Goal: Information Seeking & Learning: Learn about a topic

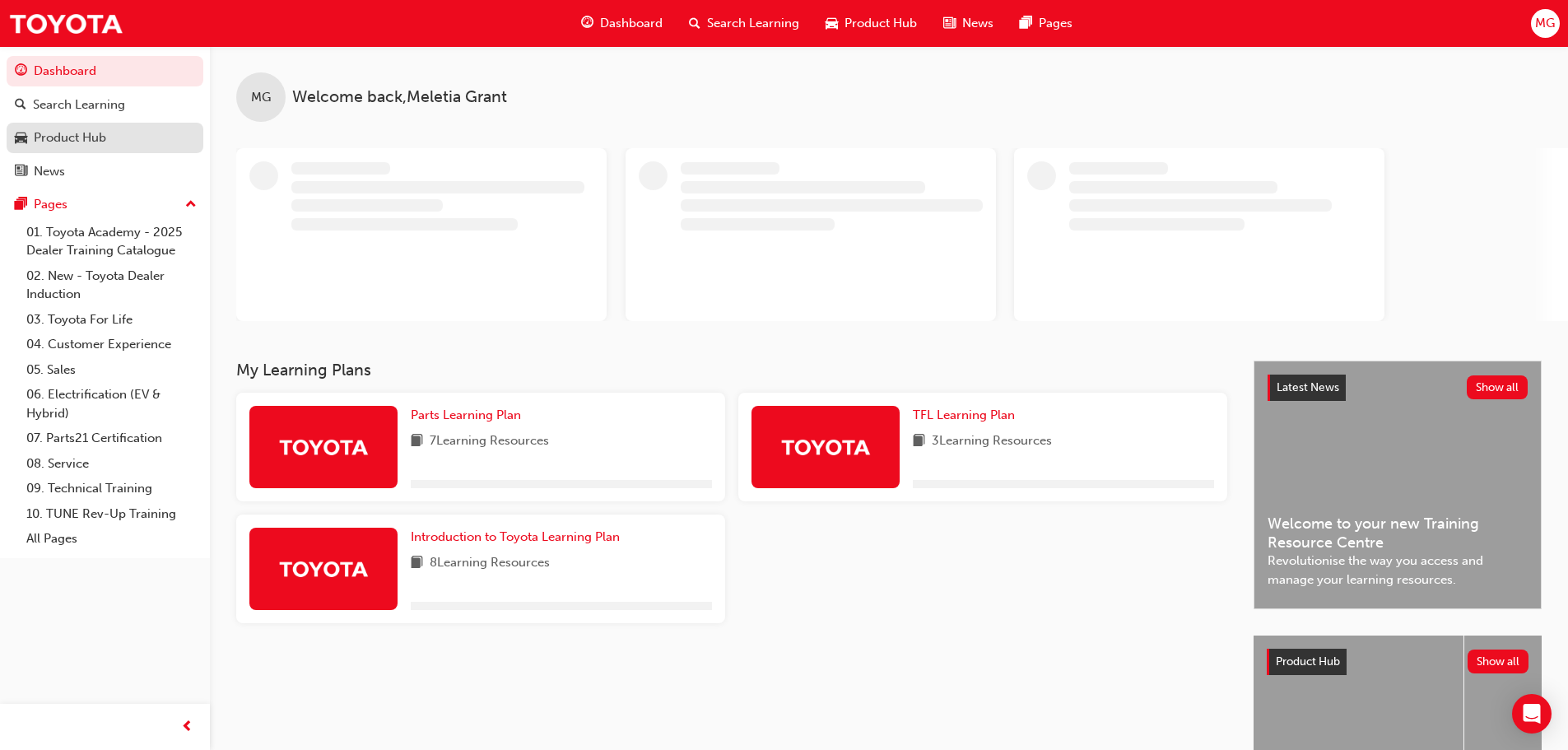
click at [62, 144] on div "Product Hub" at bounding box center [70, 138] width 72 height 19
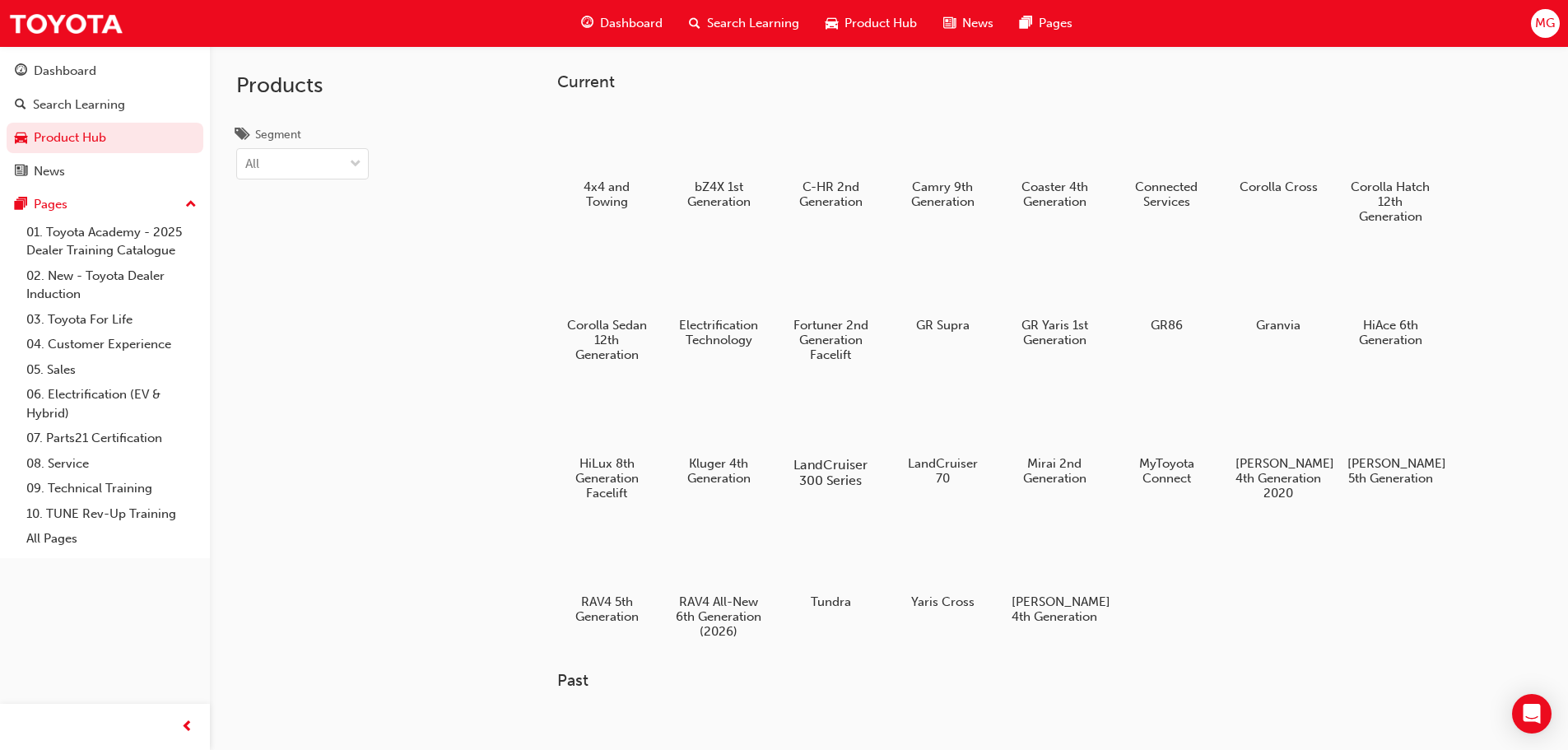
click at [846, 426] on div at bounding box center [829, 417] width 91 height 65
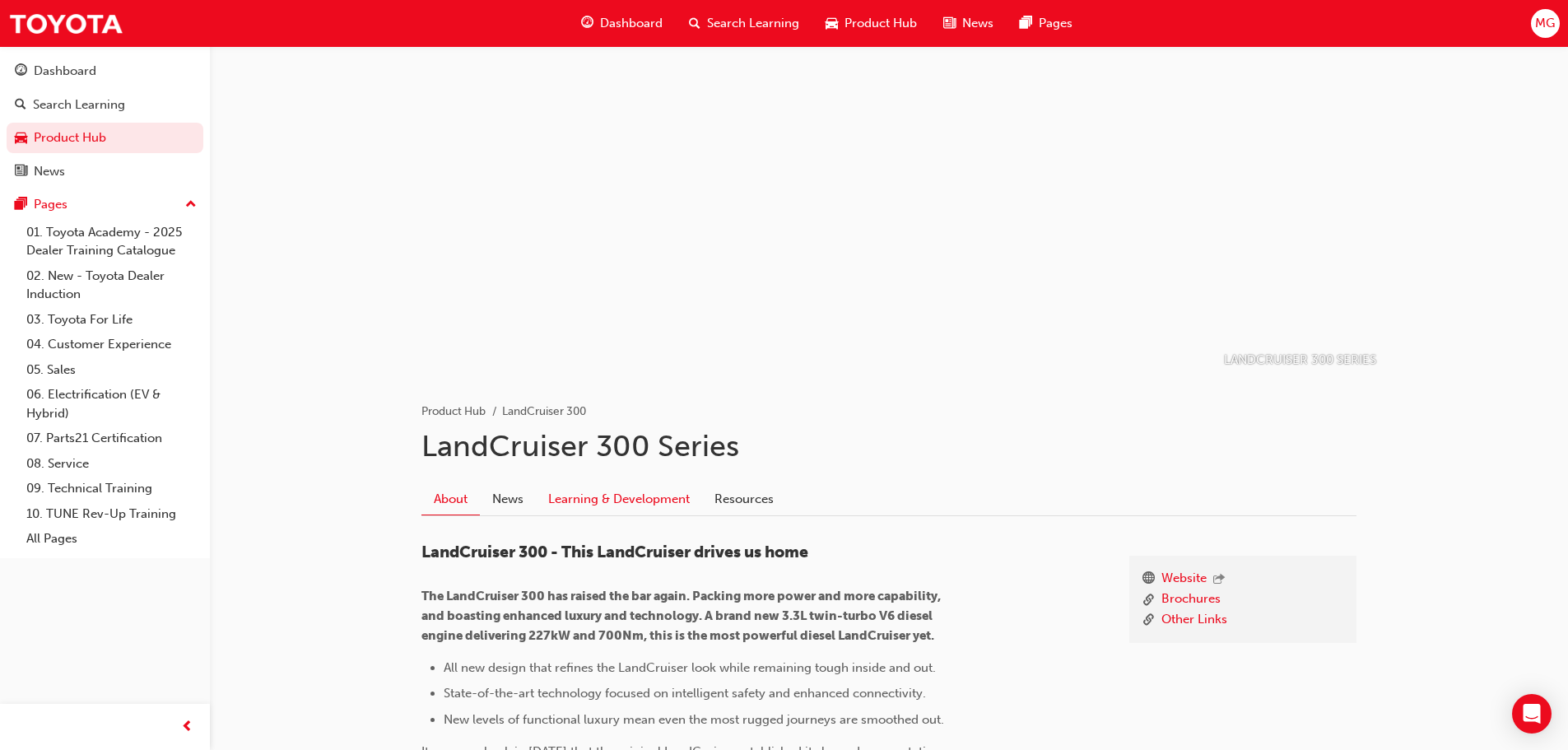
click at [663, 503] on link "Learning & Development" at bounding box center [619, 498] width 167 height 31
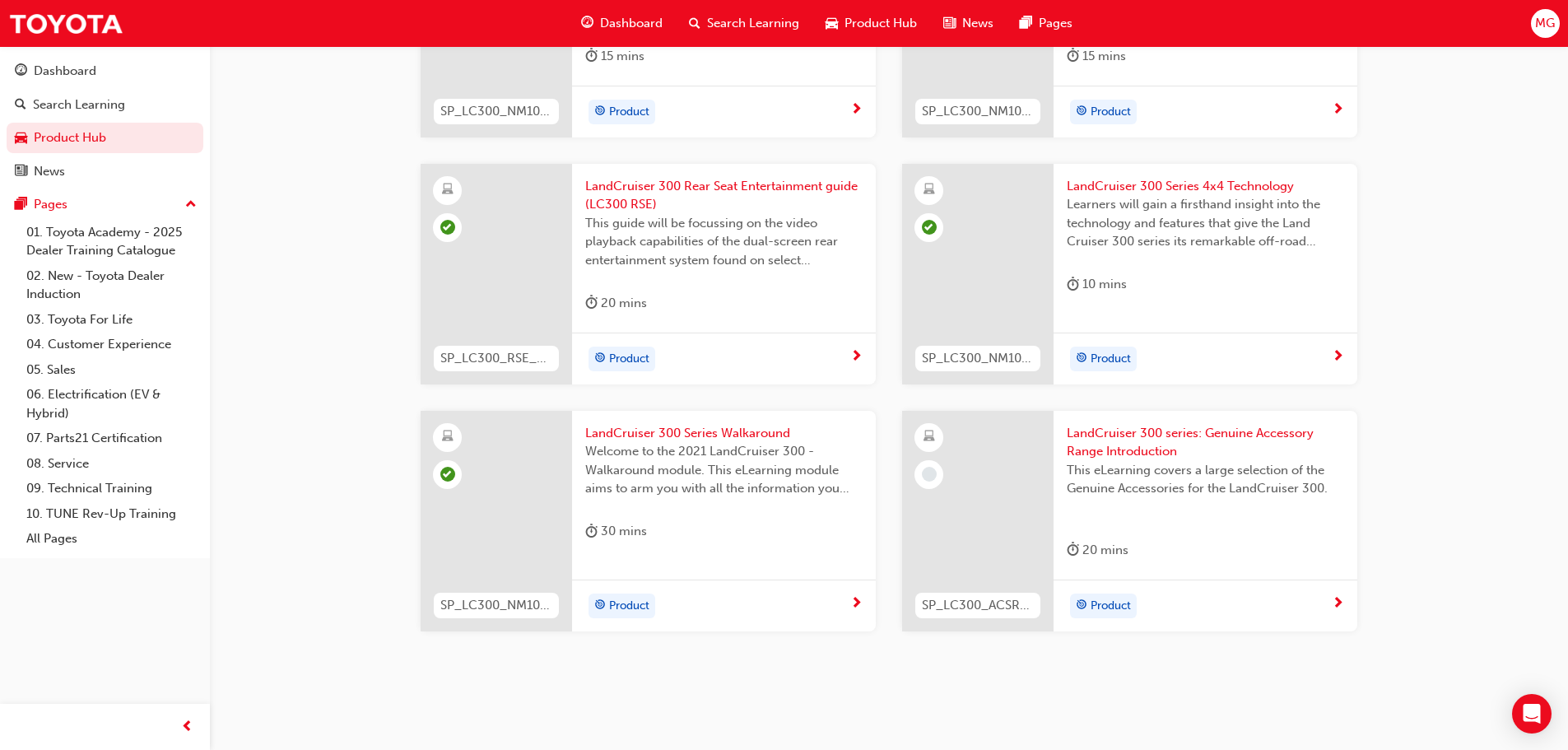
scroll to position [614, 0]
click at [1104, 599] on span "Product" at bounding box center [1110, 605] width 40 height 19
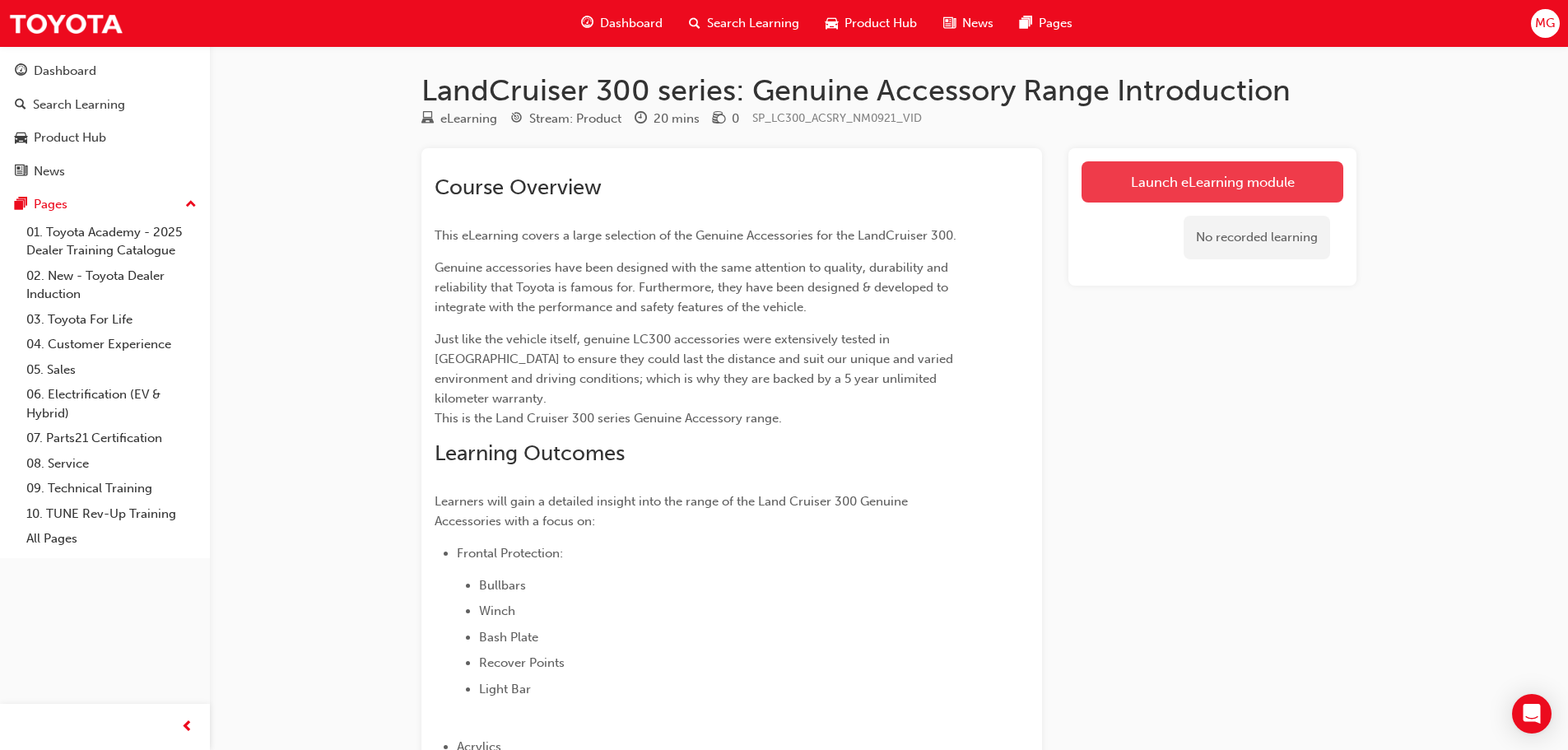
click at [1167, 176] on link "Launch eLearning module" at bounding box center [1212, 182] width 262 height 41
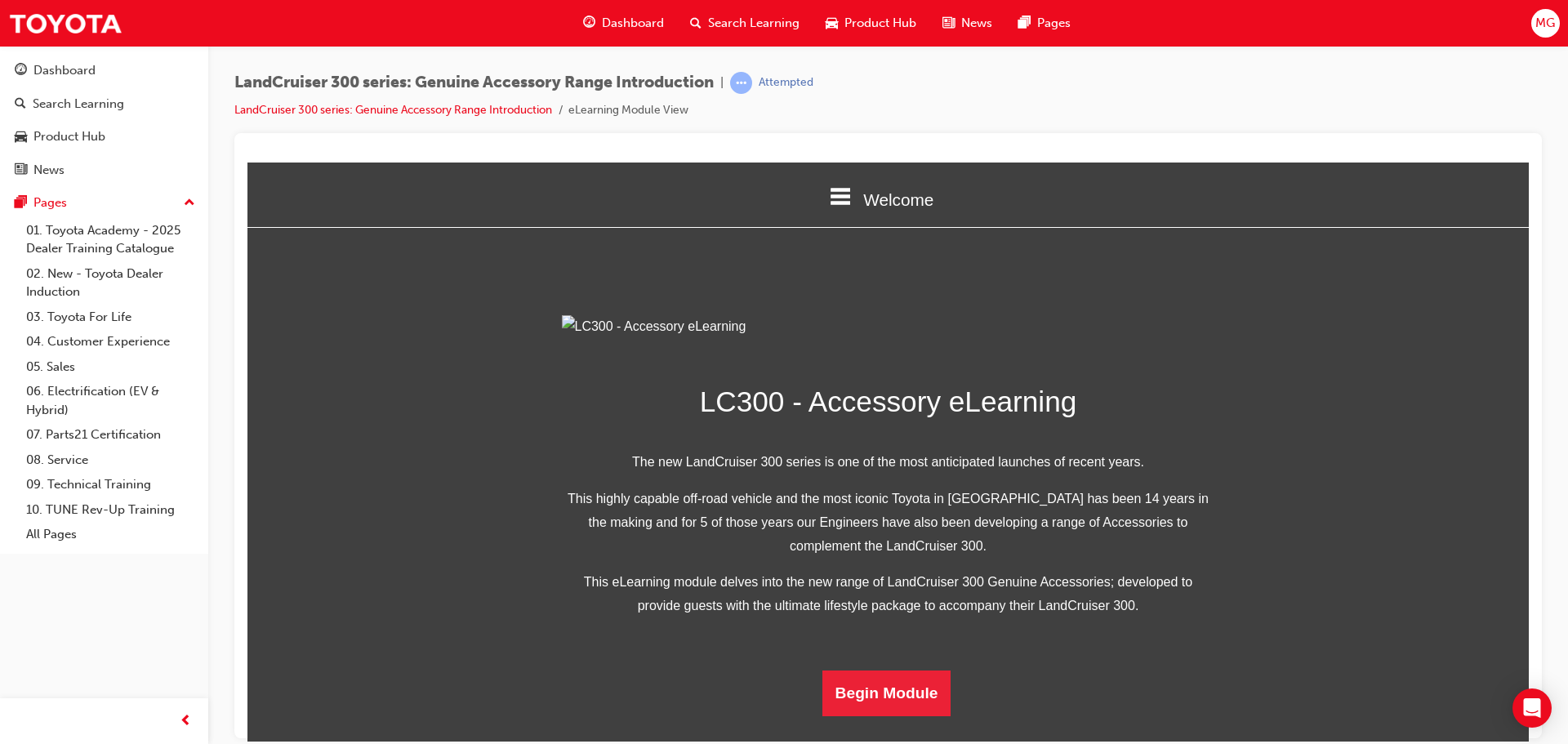
scroll to position [319, 0]
click at [849, 715] on button "Begin Module" at bounding box center [886, 693] width 129 height 46
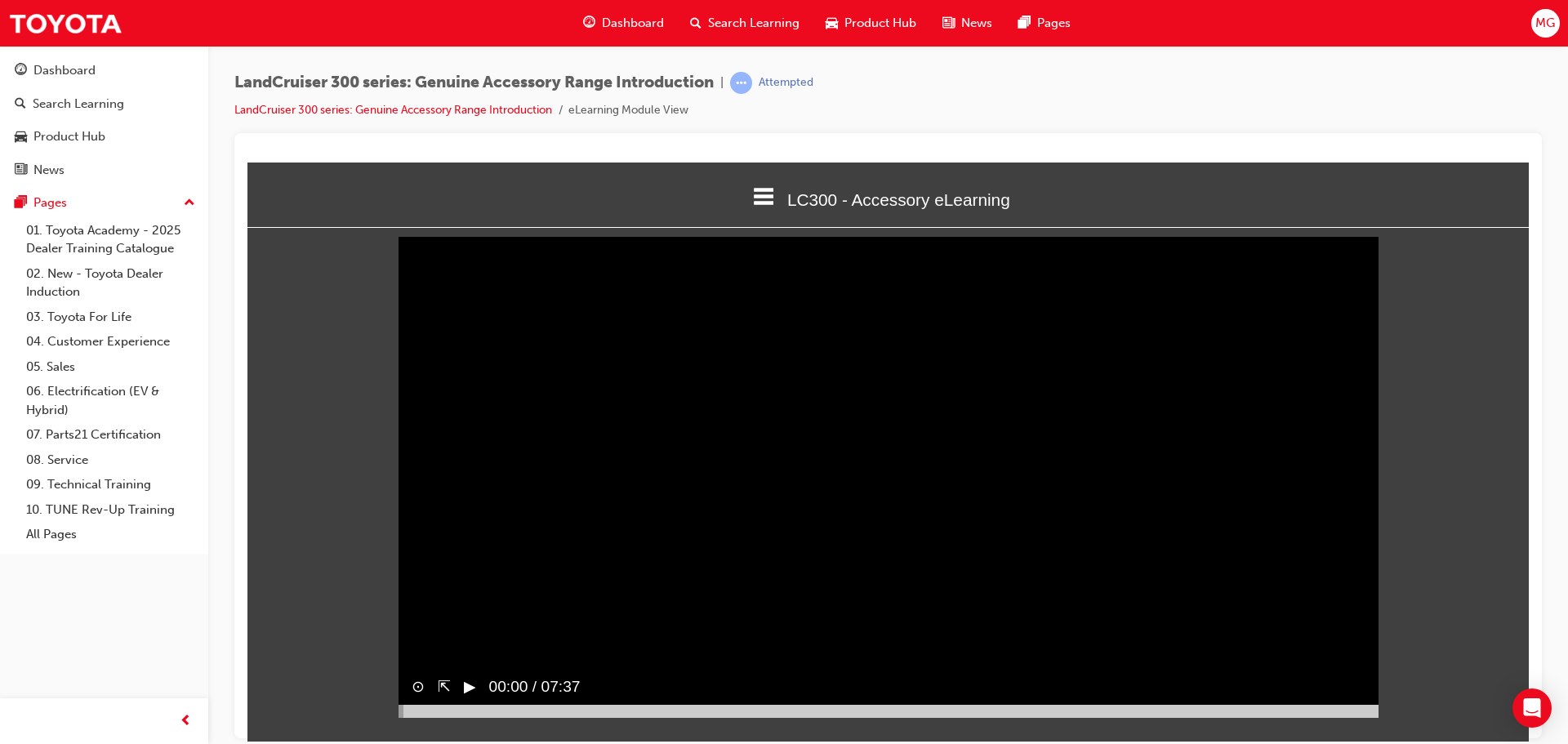
scroll to position [7, 0]
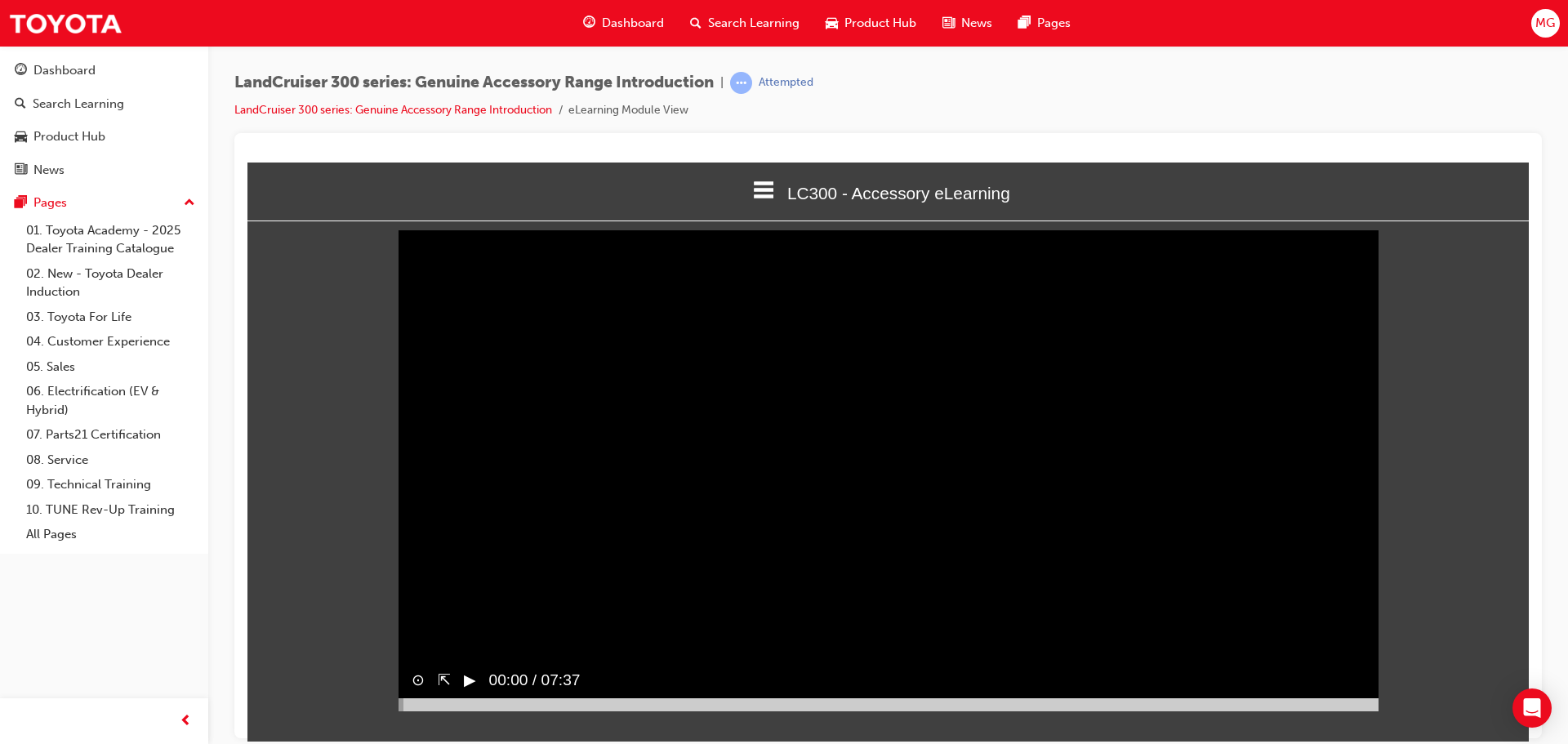
click at [849, 474] on video "Sorry, your browser does not support embedded videos. Download Instead" at bounding box center [889, 465] width 980 height 490
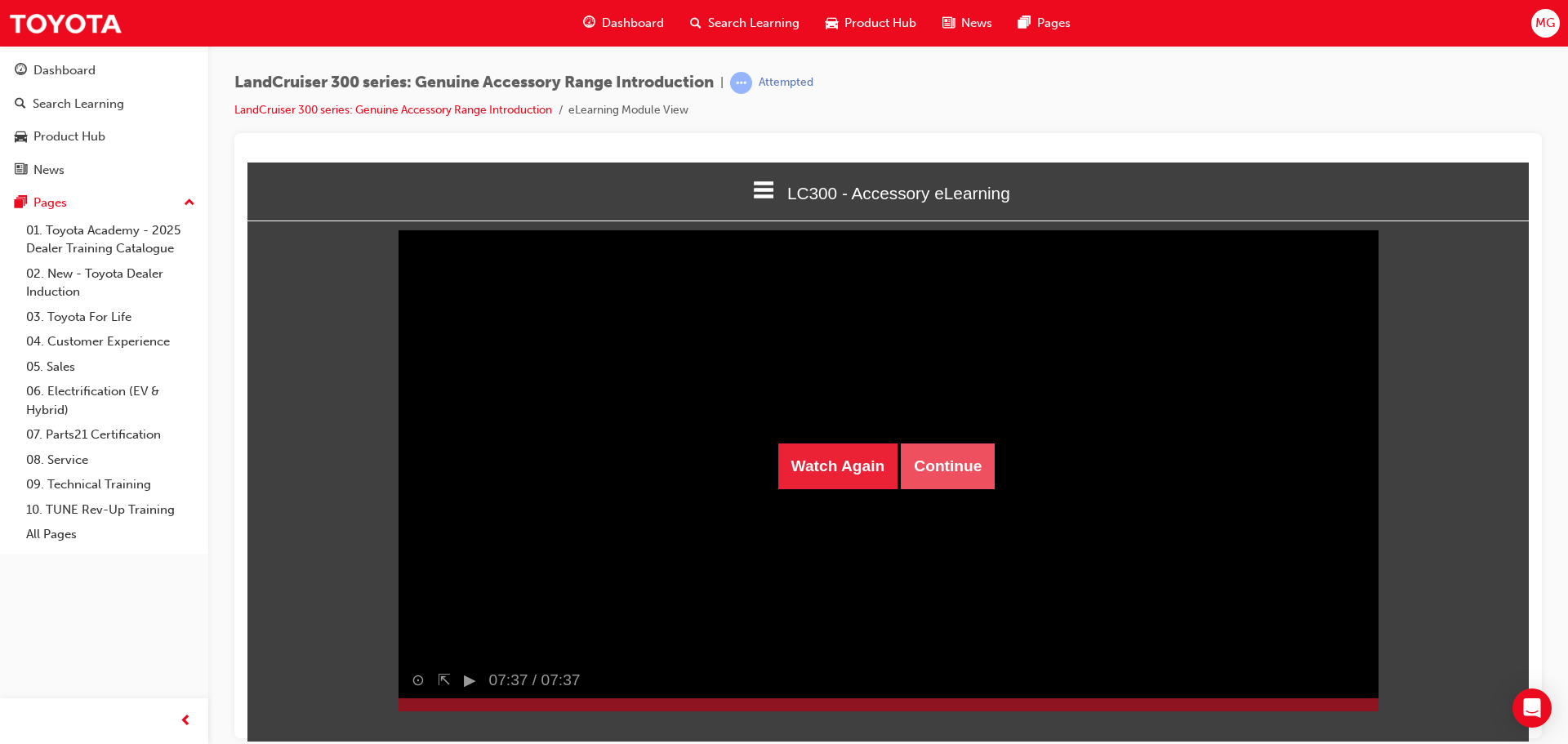
click at [951, 464] on button "Continue" at bounding box center [947, 466] width 94 height 46
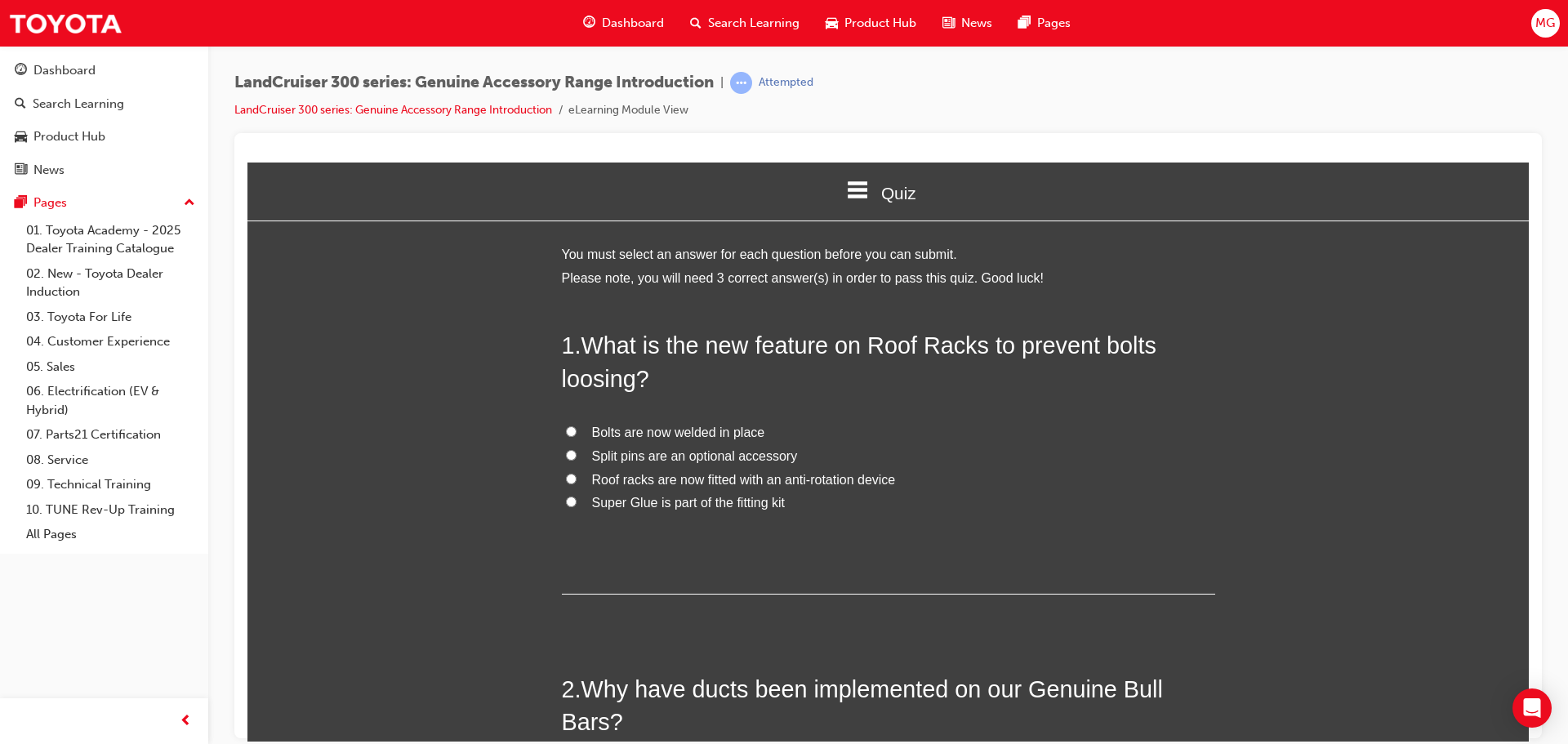
scroll to position [0, 0]
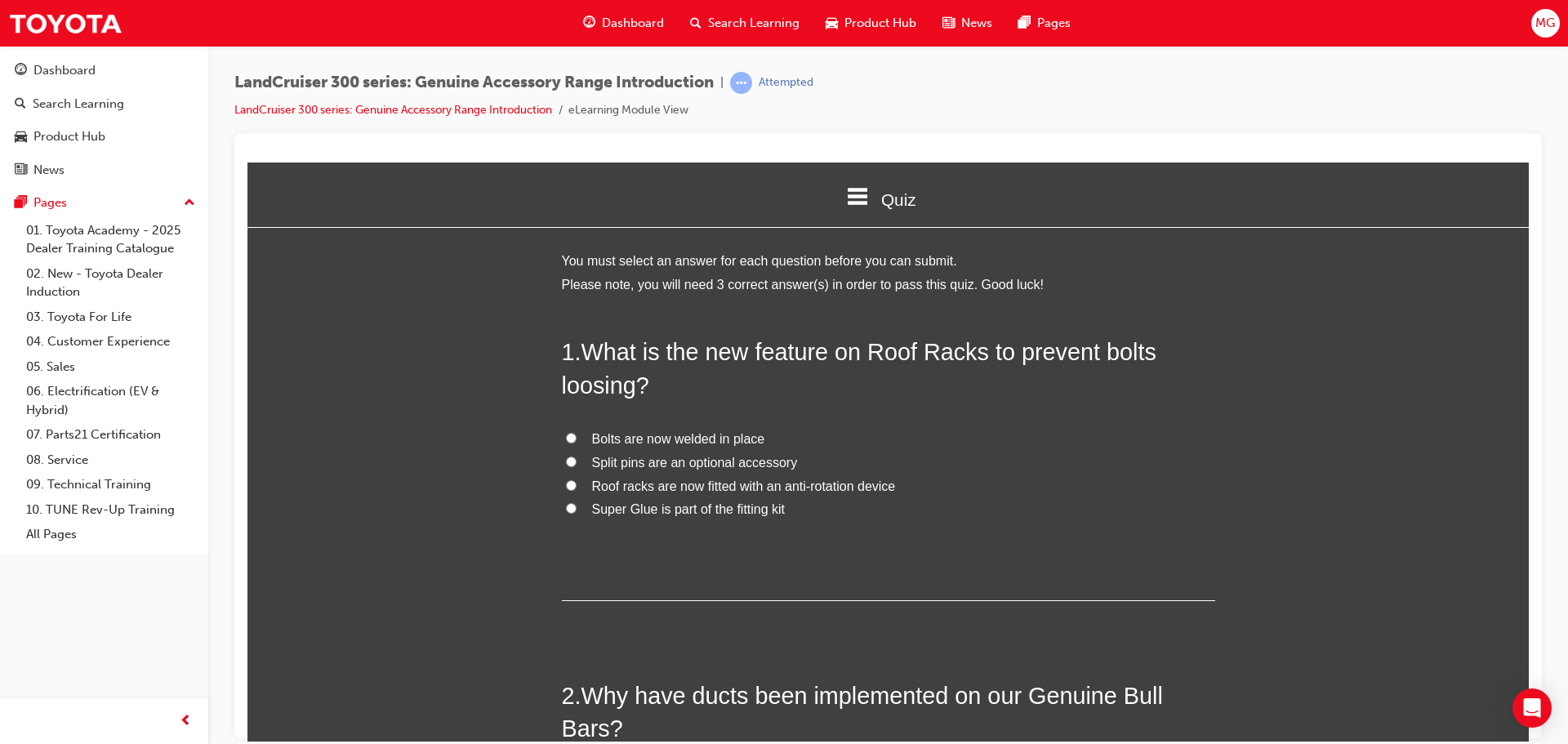
click at [566, 485] on input "Roof racks are now fitted with an anti-rotation device" at bounding box center [571, 484] width 11 height 11
radio input "true"
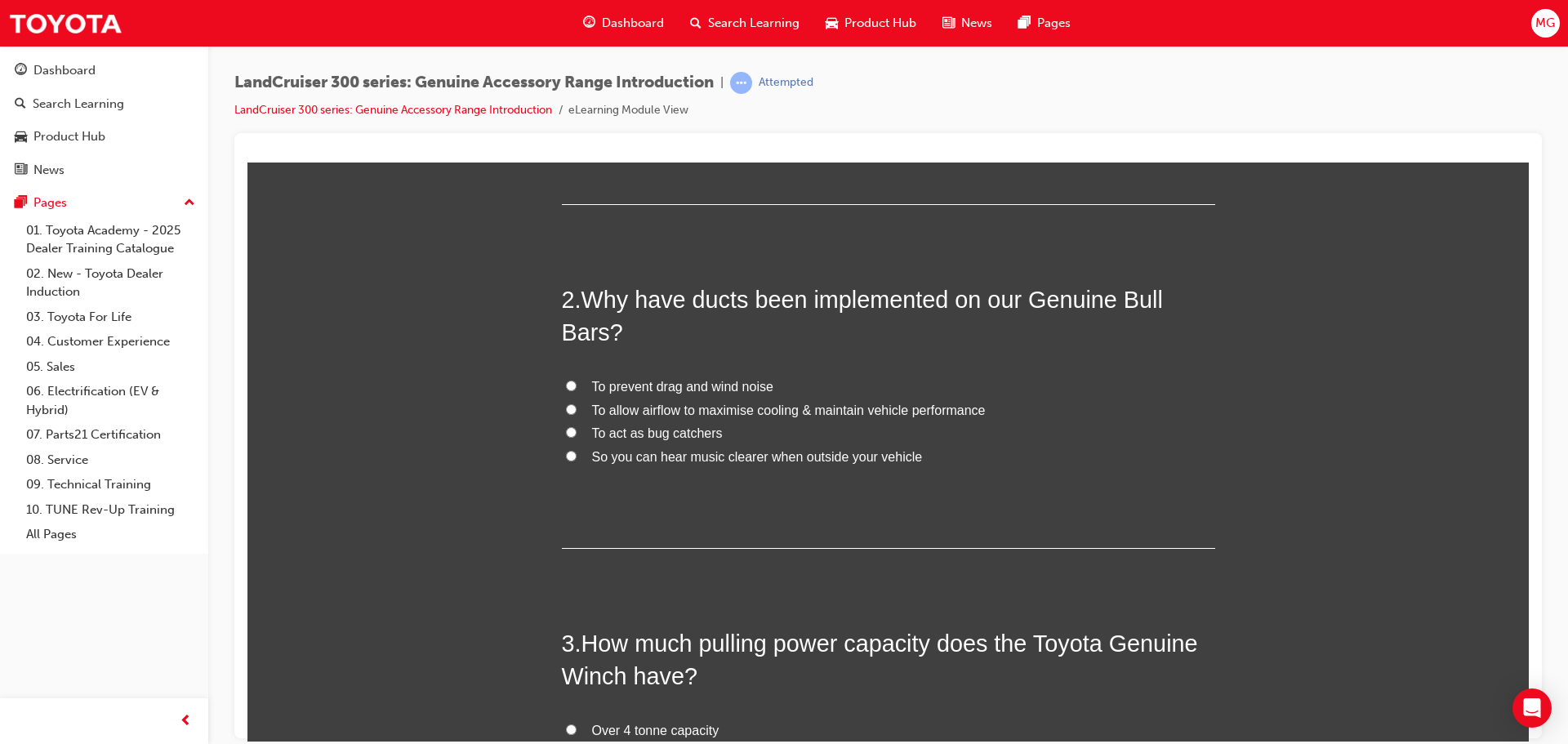
scroll to position [408, 0]
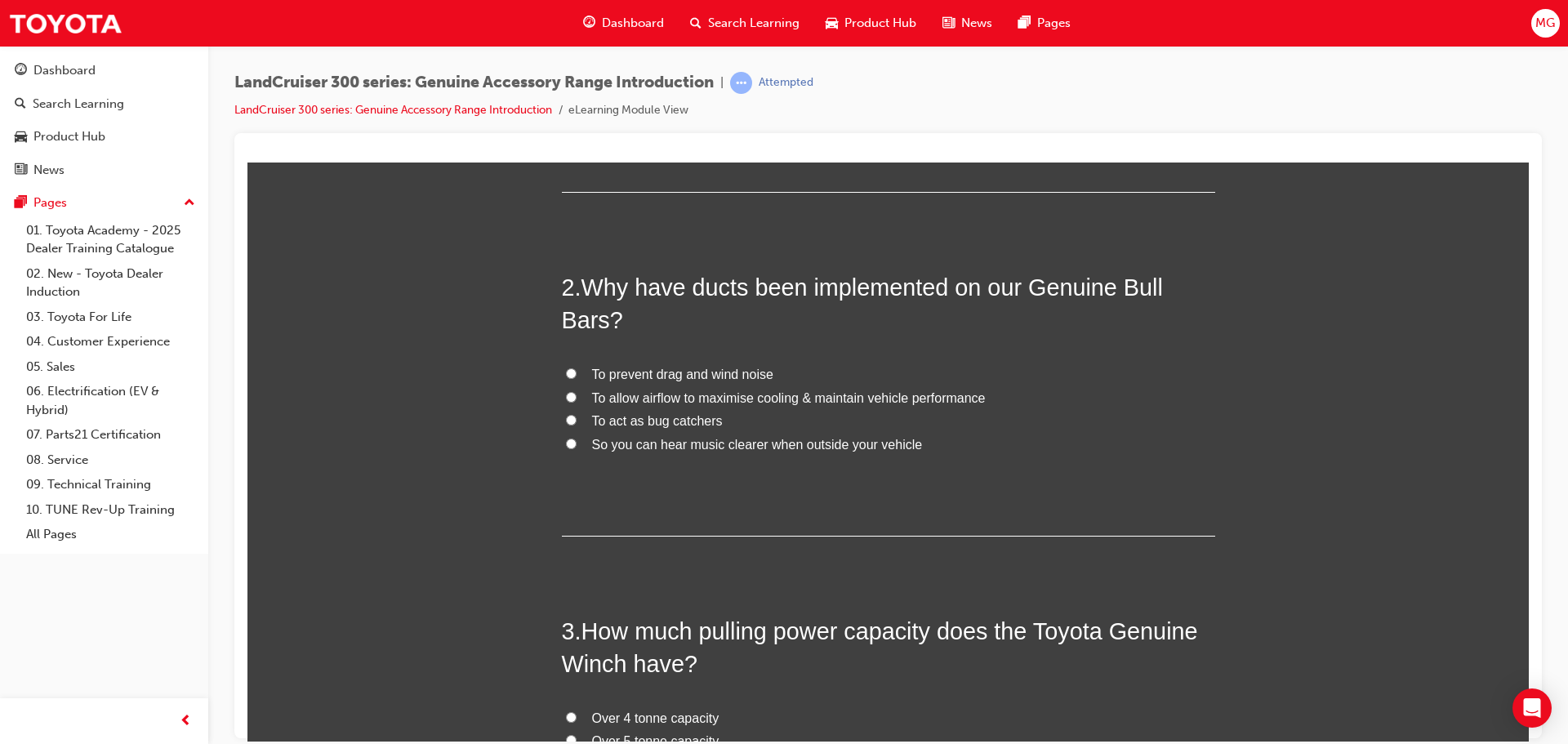
click at [566, 398] on input "To allow airflow to maximise cooling & maintain vehicle performance" at bounding box center [571, 396] width 11 height 11
radio input "true"
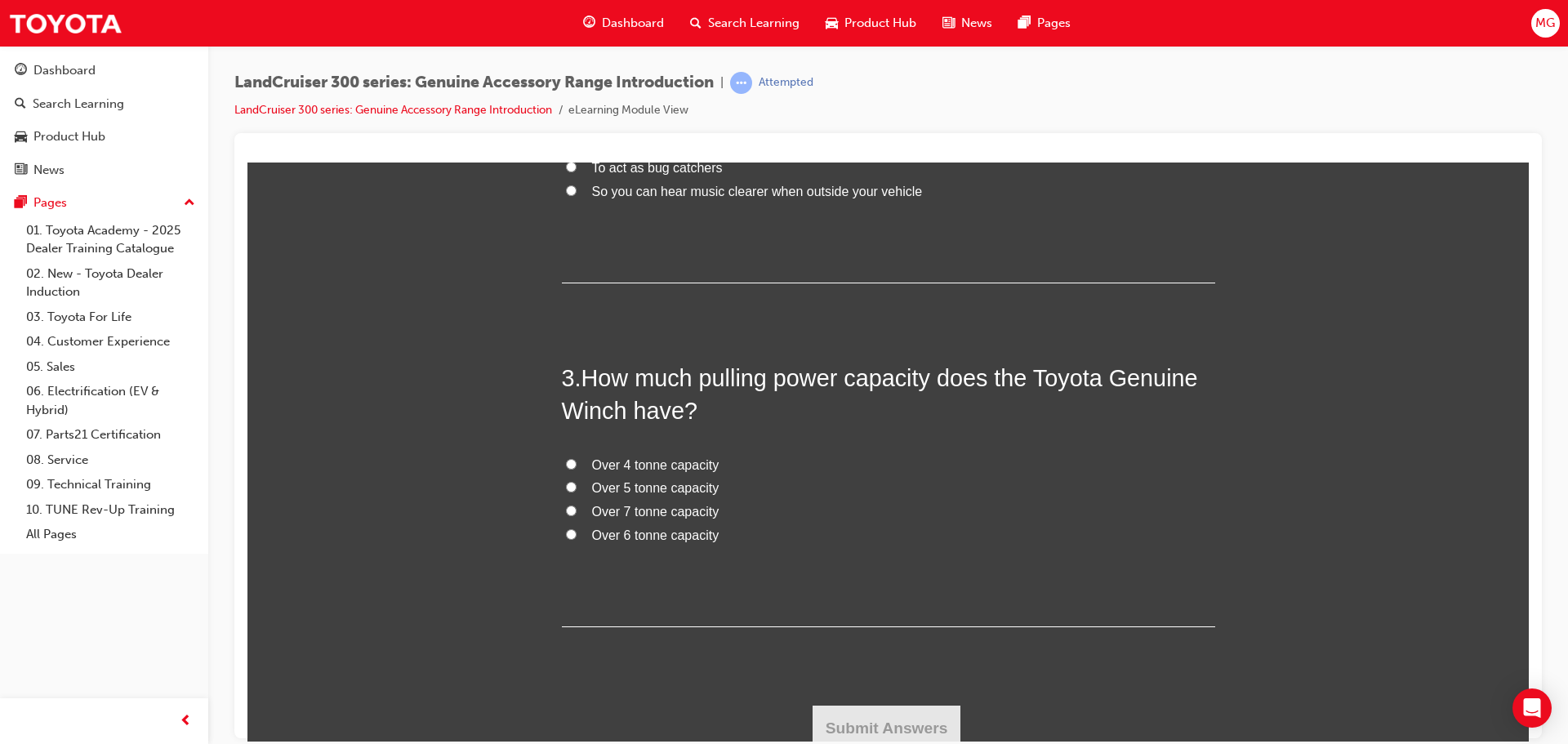
scroll to position [671, 0]
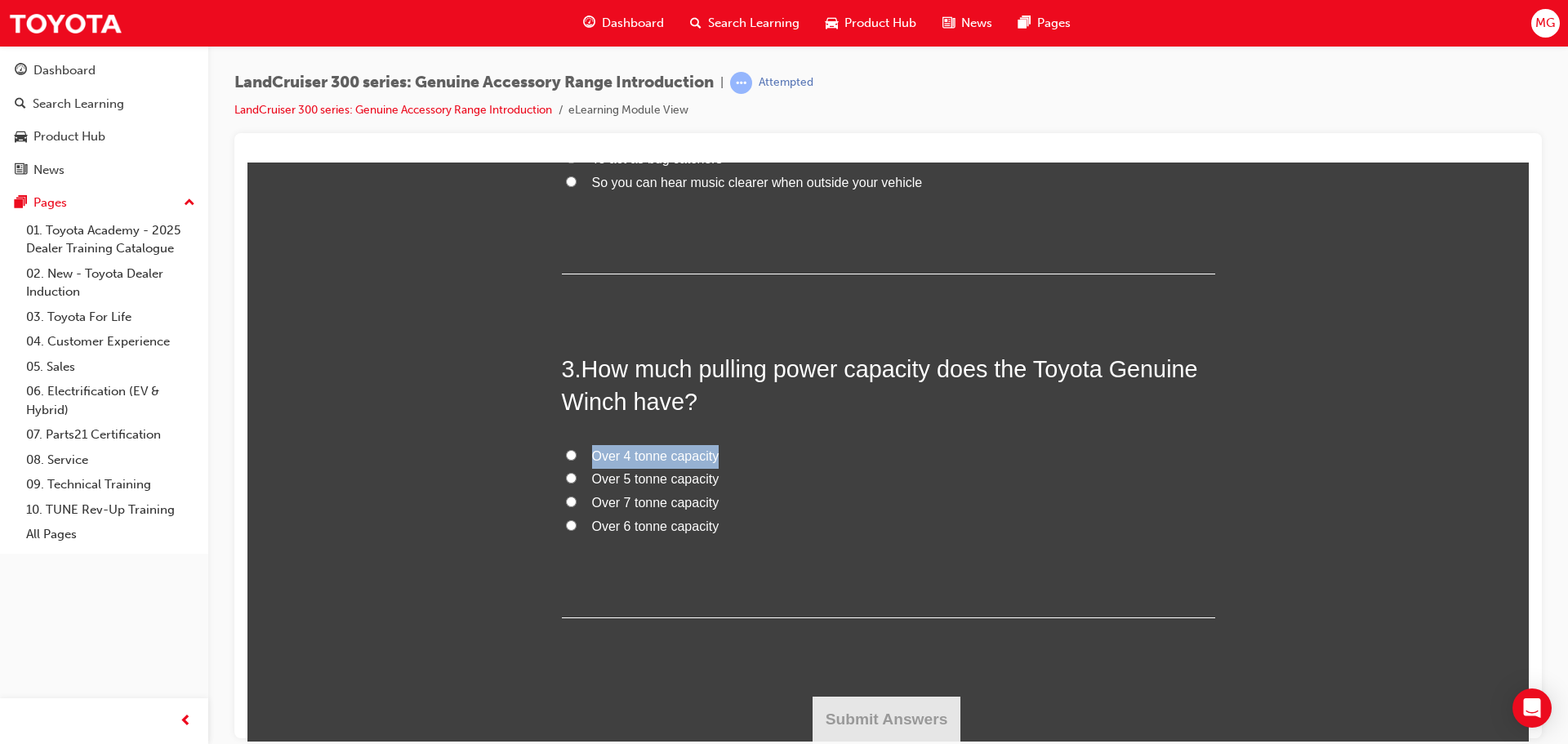
drag, startPoint x: 555, startPoint y: 466, endPoint x: 555, endPoint y: 483, distance: 17.0
click at [555, 483] on div "You must select an answer for each question before you can submit. Please note,…" at bounding box center [887, 159] width 1281 height 1163
click at [566, 523] on input "Over 6 tonne capacity" at bounding box center [571, 525] width 11 height 11
radio input "true"
click at [566, 452] on input "Over 4 tonne capacity" at bounding box center [571, 455] width 11 height 11
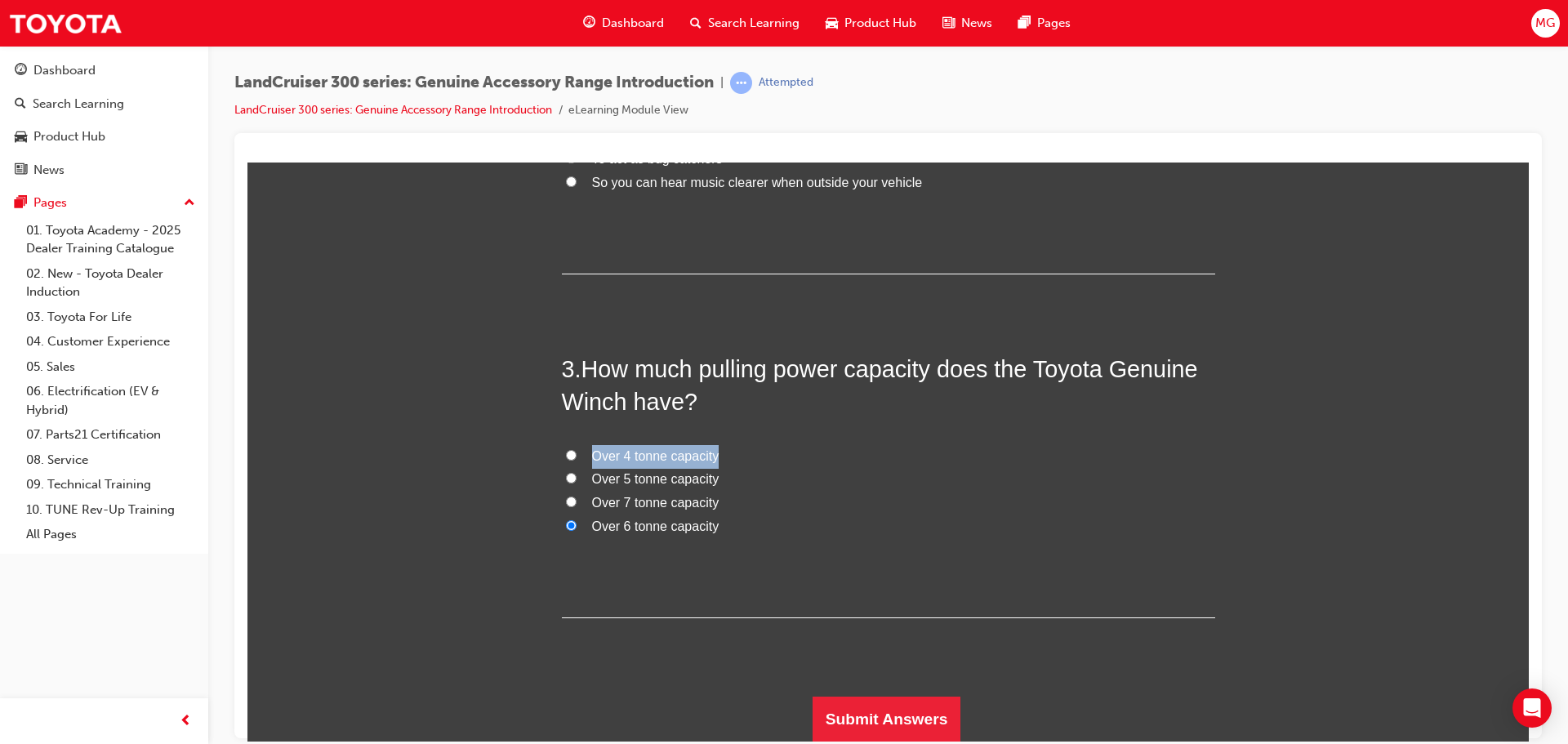
radio input "true"
click at [568, 525] on input "Over 6 tonne capacity" at bounding box center [571, 525] width 11 height 11
radio input "true"
click at [881, 722] on button "Submit Answers" at bounding box center [887, 719] width 148 height 46
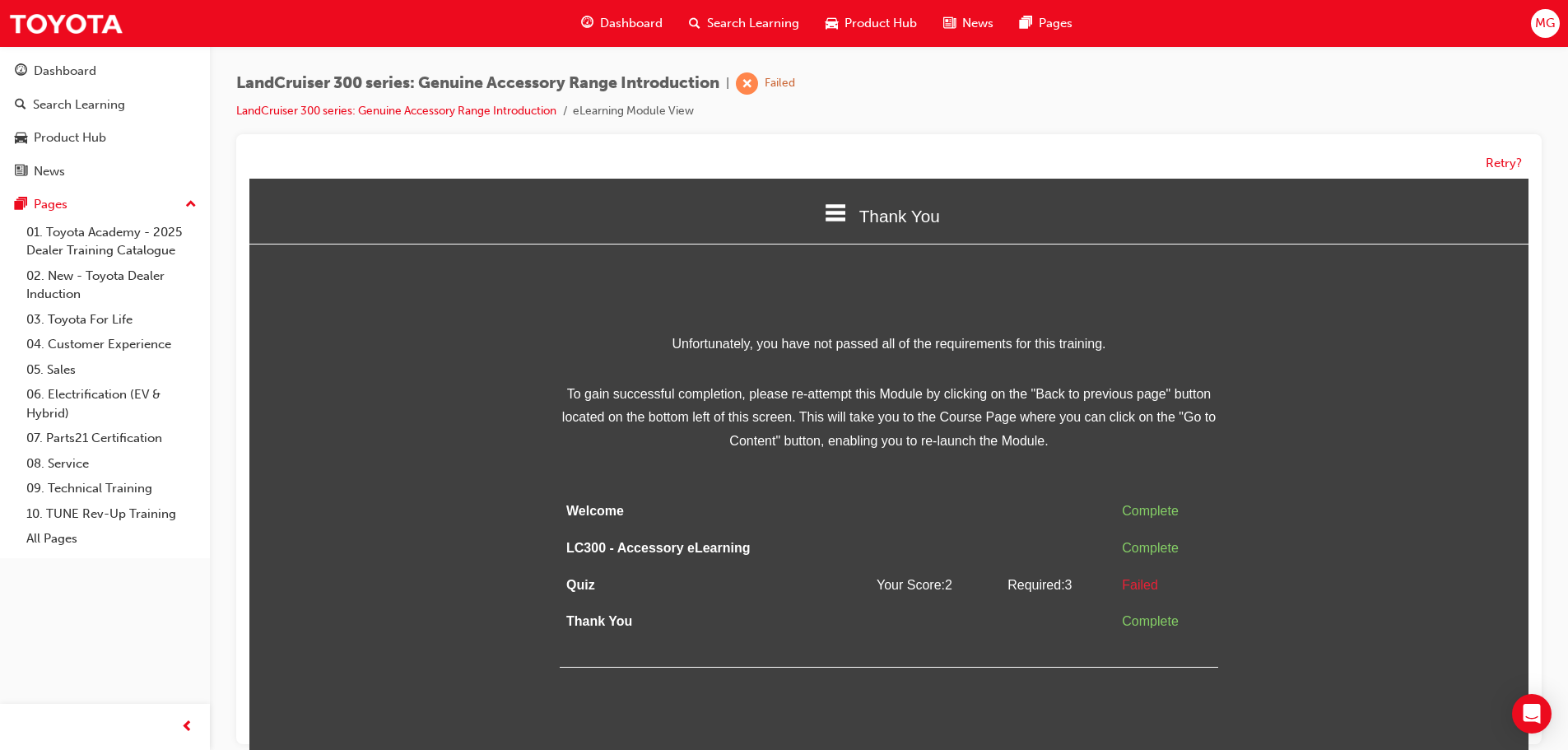
scroll to position [13, 0]
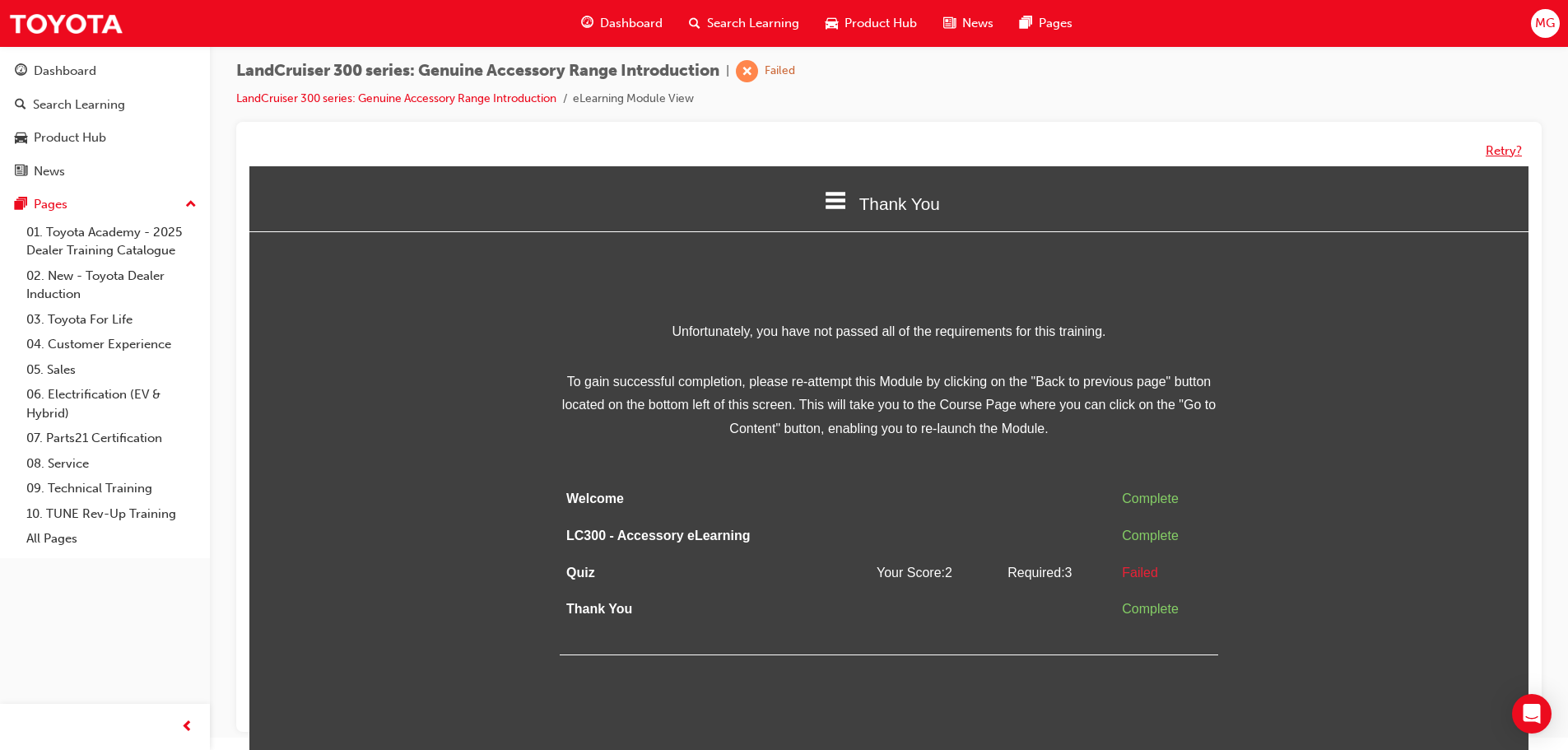
click at [1503, 151] on button "Retry?" at bounding box center [1503, 151] width 37 height 19
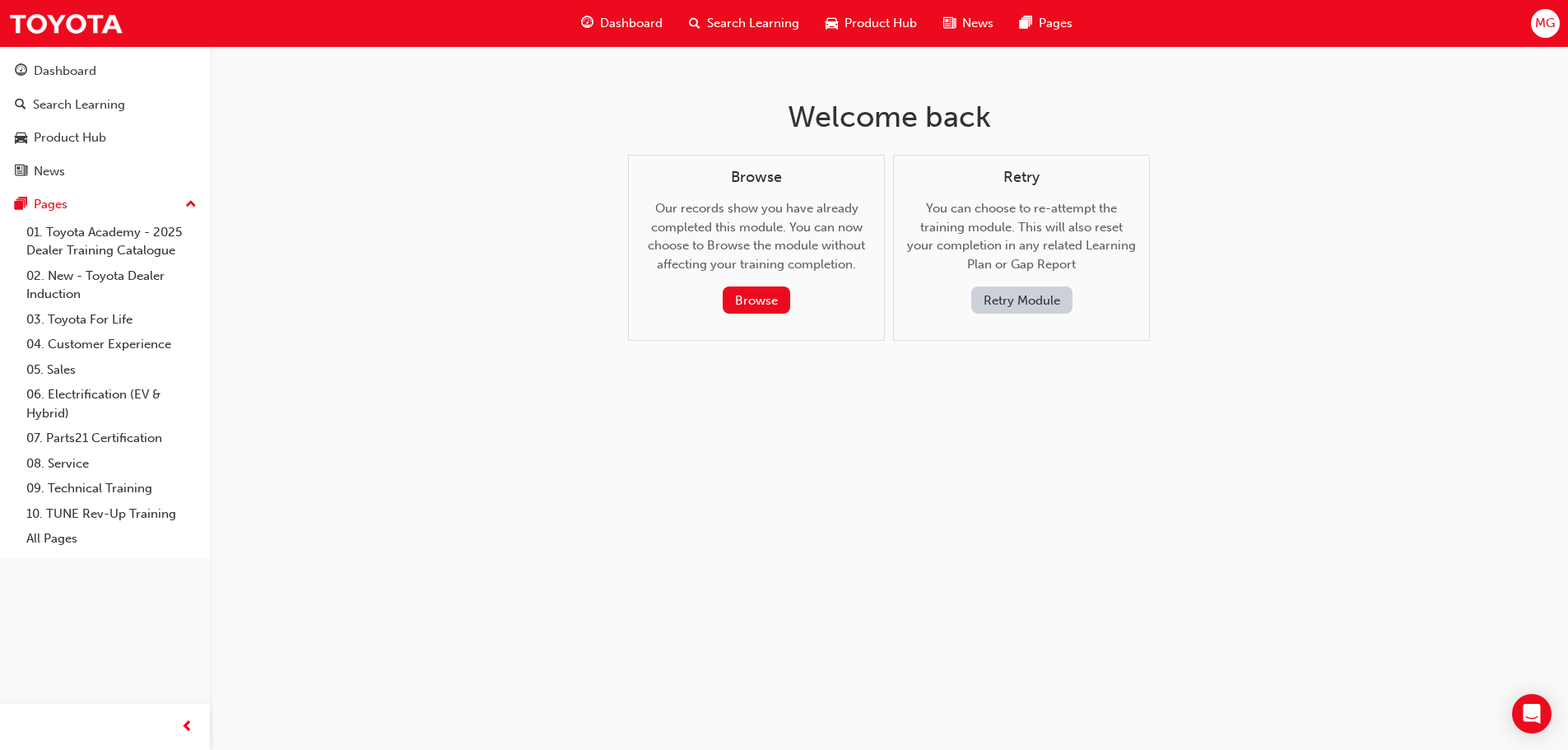
scroll to position [0, 0]
click at [774, 298] on button "Browse" at bounding box center [762, 300] width 67 height 27
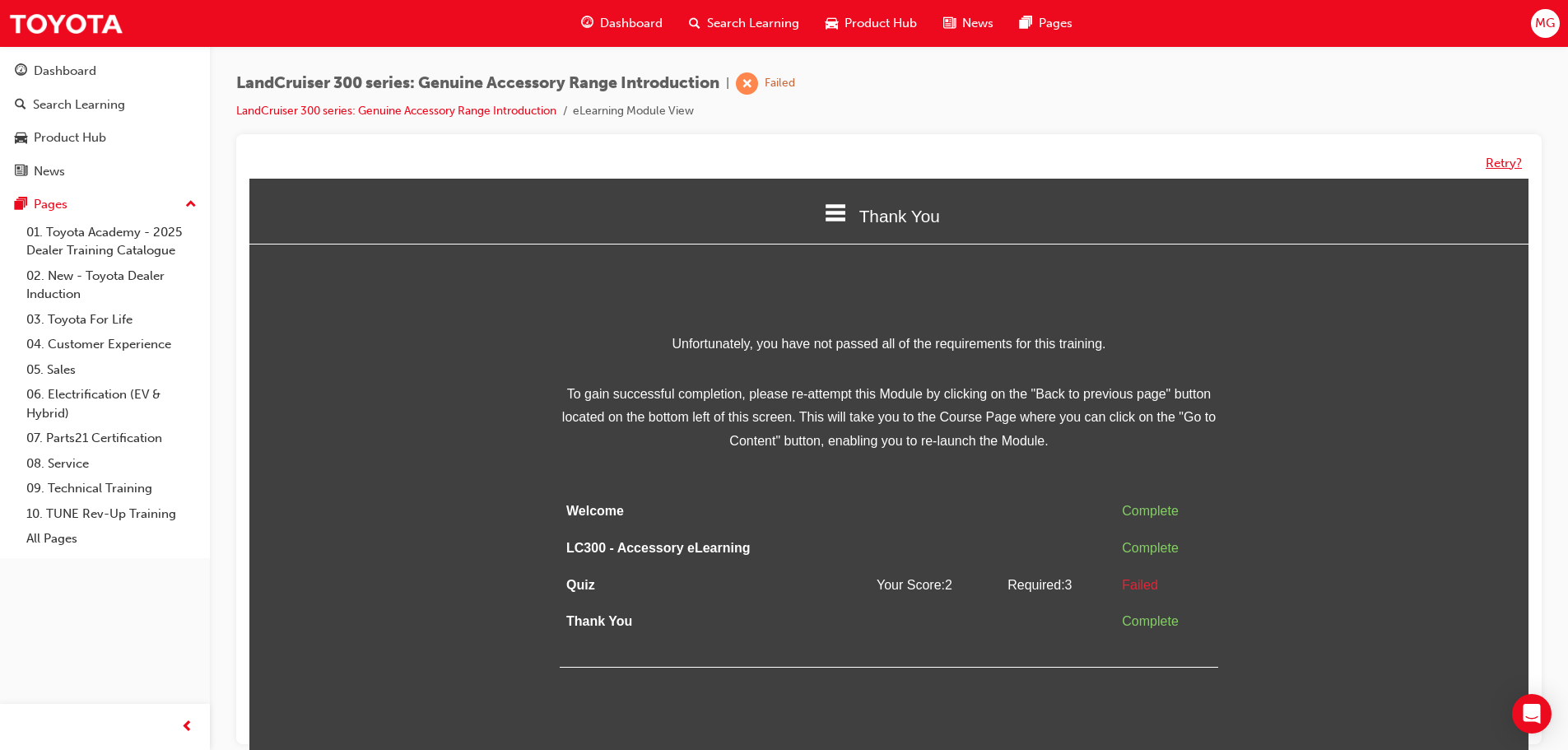
click at [1501, 165] on button "Retry?" at bounding box center [1503, 163] width 37 height 19
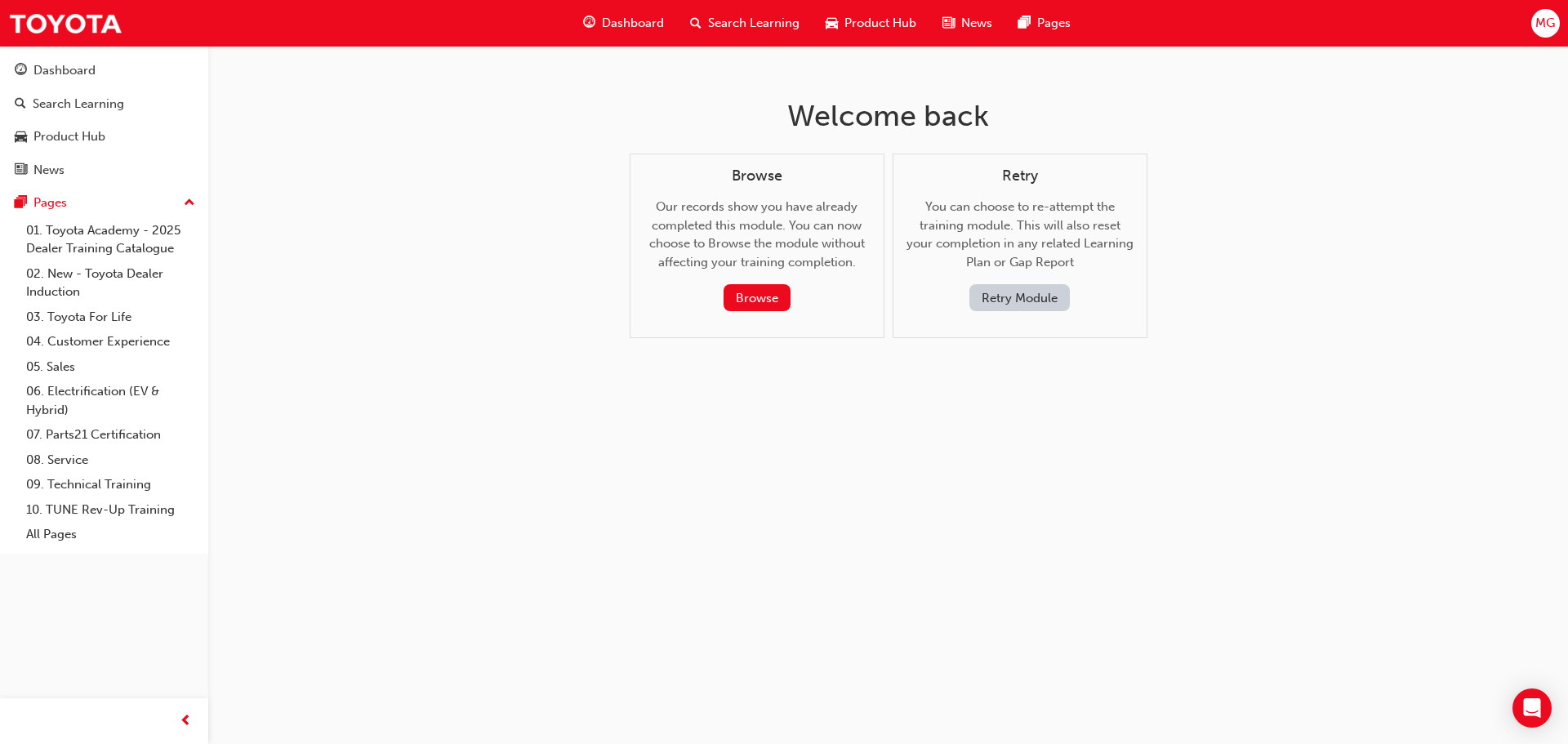
click at [1042, 293] on button "Retry Module" at bounding box center [1020, 298] width 100 height 27
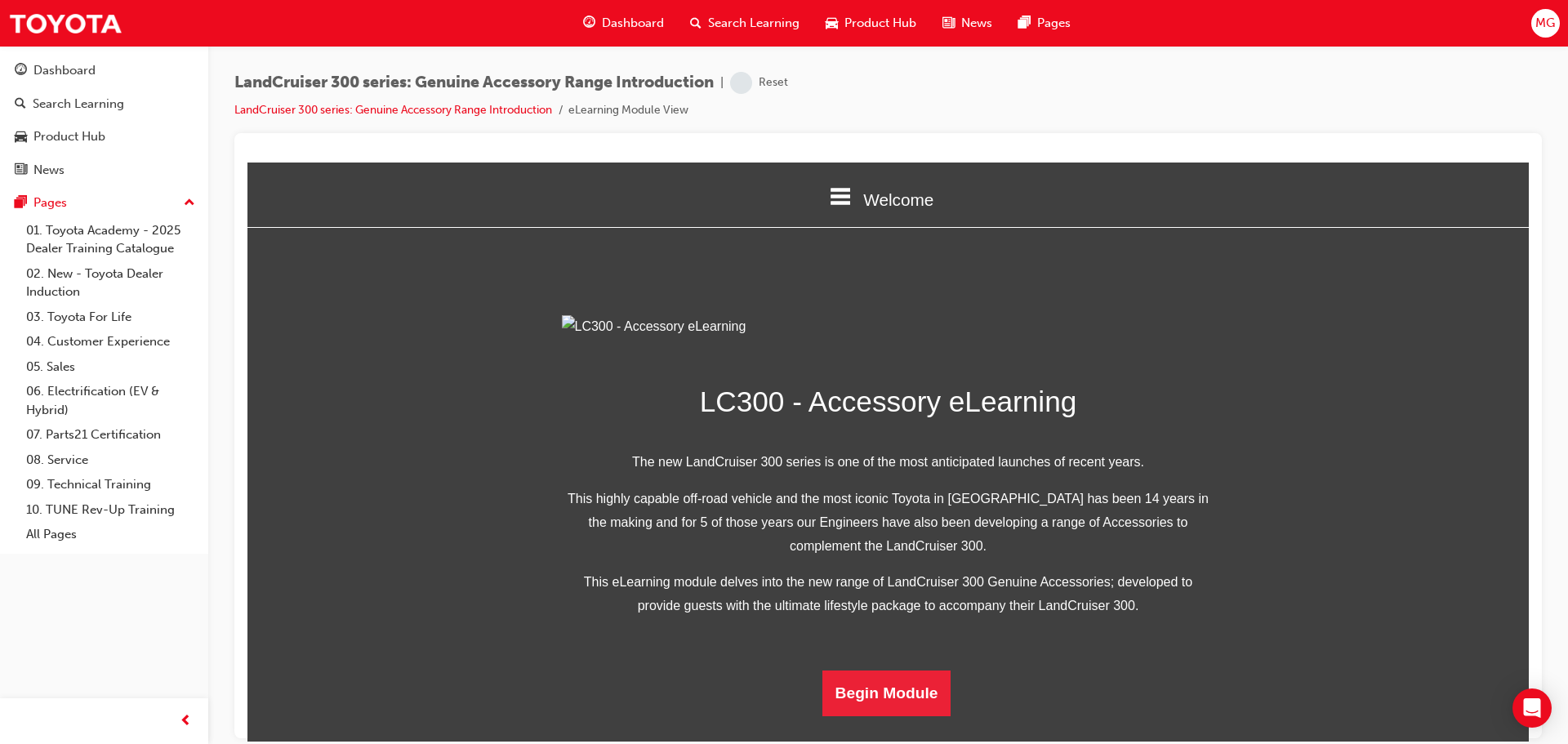
scroll to position [319, 0]
click at [933, 711] on button "Begin Module" at bounding box center [886, 693] width 129 height 46
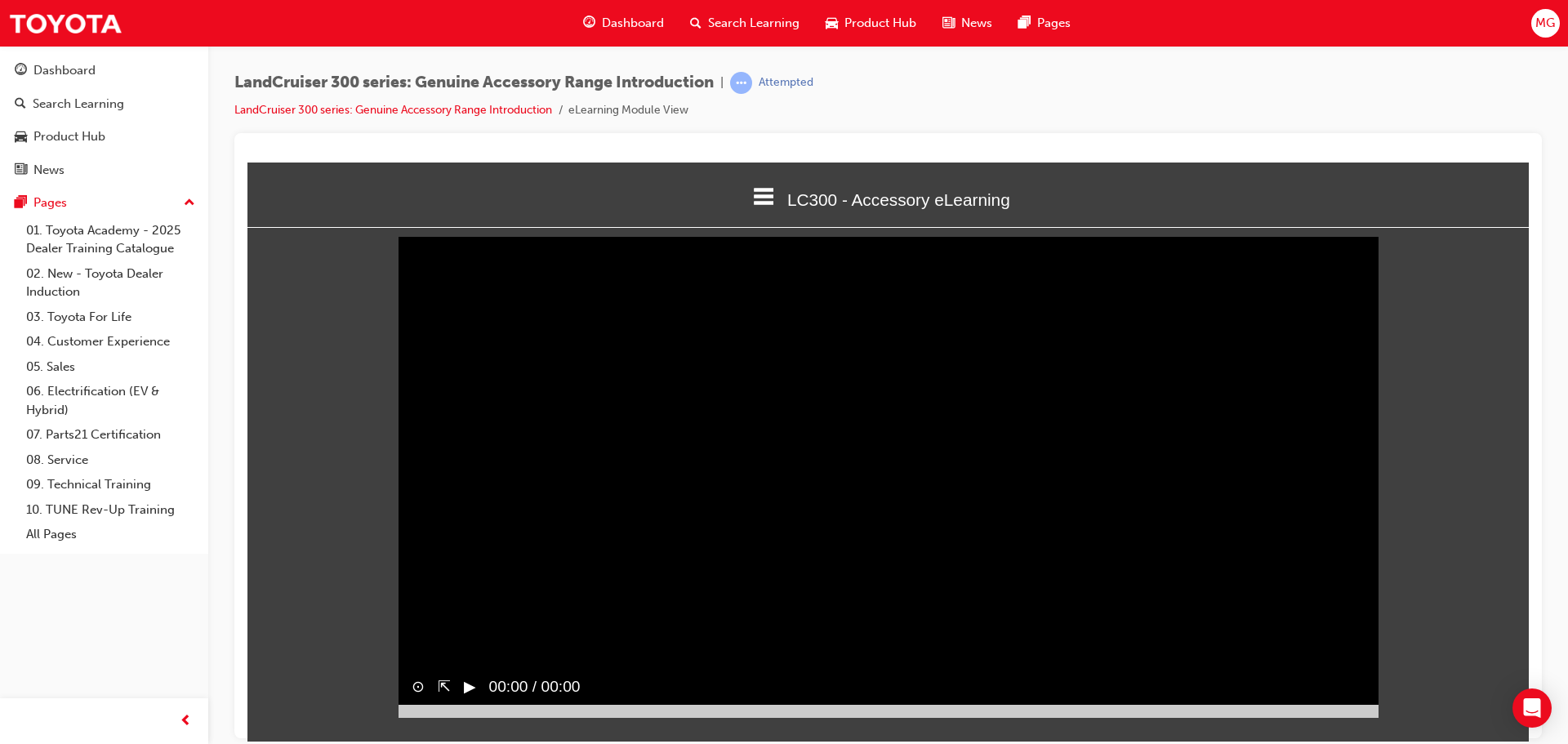
scroll to position [7, 0]
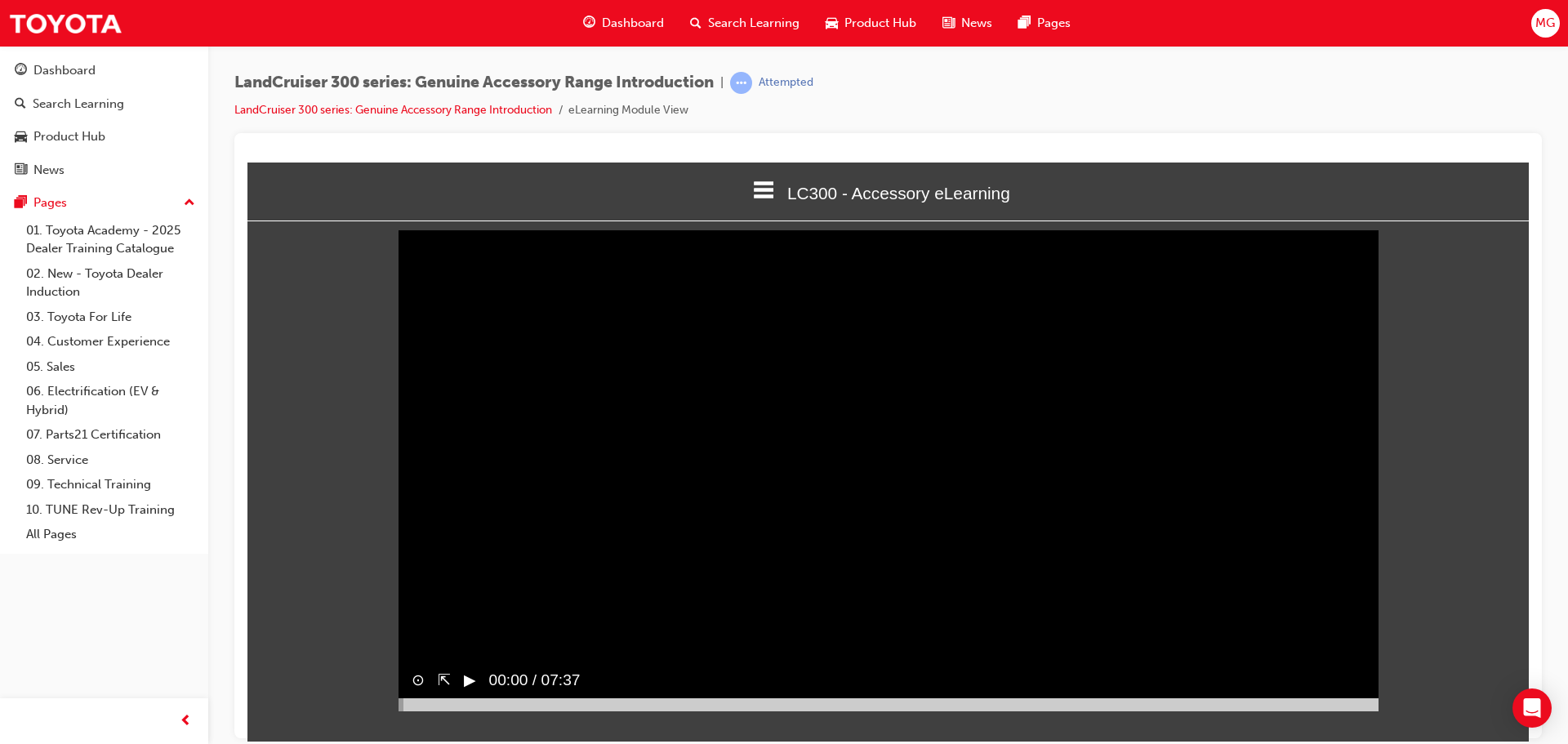
click at [938, 530] on video "Sorry, your browser does not support embedded videos. Download Instead" at bounding box center [889, 465] width 980 height 490
click at [888, 530] on video "Sorry, your browser does not support embedded videos. Download Instead" at bounding box center [889, 465] width 980 height 490
